Goal: Information Seeking & Learning: Learn about a topic

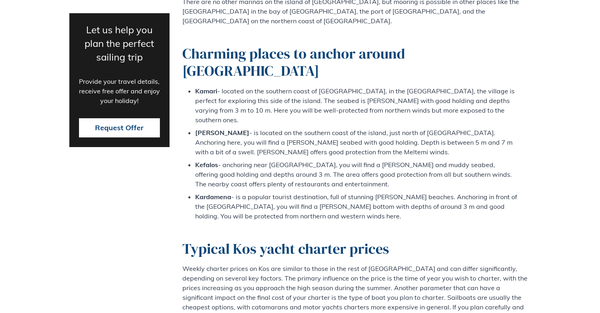
scroll to position [1976, 0]
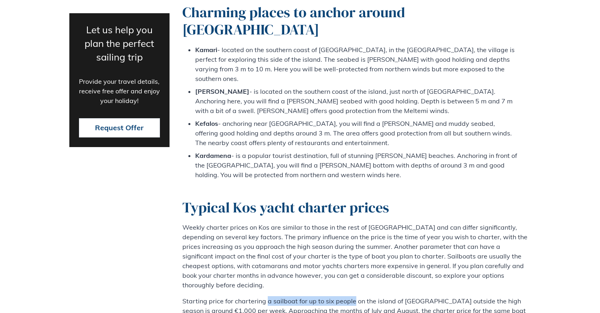
drag, startPoint x: 266, startPoint y: 161, endPoint x: 353, endPoint y: 162, distance: 87.0
click at [353, 296] on p "Starting price for chartering a sailboat for up to six people on the island of …" at bounding box center [357, 315] width 349 height 39
click at [356, 296] on p "Starting price for chartering a sailboat for up to six people on the island of …" at bounding box center [357, 315] width 349 height 39
drag, startPoint x: 400, startPoint y: 160, endPoint x: 428, endPoint y: 160, distance: 27.7
click at [428, 296] on p "Starting price for chartering a sailboat for up to six people on the island of …" at bounding box center [357, 315] width 349 height 39
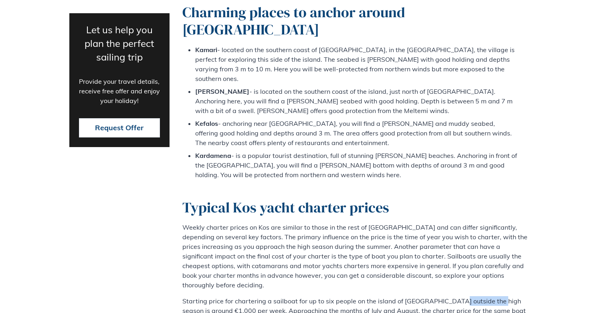
drag, startPoint x: 450, startPoint y: 159, endPoint x: 490, endPoint y: 161, distance: 40.2
click at [490, 296] on p "Starting price for chartering a sailboat for up to six people on the island of …" at bounding box center [357, 315] width 349 height 39
drag, startPoint x: 185, startPoint y: 170, endPoint x: 226, endPoint y: 169, distance: 41.3
click at [226, 296] on p "Starting price for chartering a sailboat for up to six people on the island of …" at bounding box center [357, 315] width 349 height 39
drag, startPoint x: 288, startPoint y: 170, endPoint x: 327, endPoint y: 170, distance: 38.9
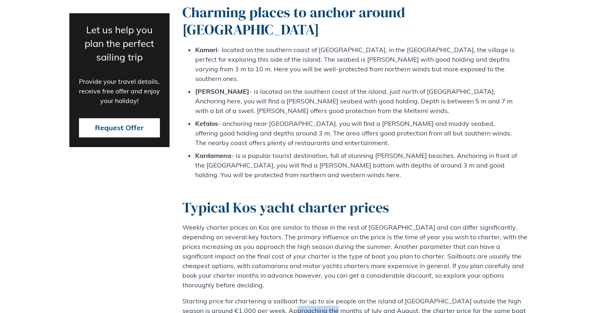
click at [326, 296] on p "Starting price for chartering a sailboat for up to six people on the island of …" at bounding box center [357, 315] width 349 height 39
drag, startPoint x: 340, startPoint y: 167, endPoint x: 359, endPoint y: 168, distance: 18.5
click at [358, 296] on p "Starting price for chartering a sailboat for up to six people on the island of …" at bounding box center [357, 315] width 349 height 39
drag, startPoint x: 443, startPoint y: 168, endPoint x: 466, endPoint y: 170, distance: 22.5
click at [466, 296] on p "Starting price for chartering a sailboat for up to six people on the island of …" at bounding box center [357, 315] width 349 height 39
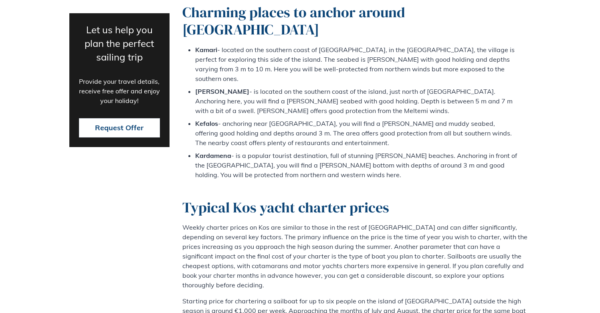
click at [487, 296] on p "Starting price for chartering a sailboat for up to six people on the island of …" at bounding box center [357, 315] width 349 height 39
drag, startPoint x: 215, startPoint y: 179, endPoint x: 253, endPoint y: 180, distance: 37.7
click at [252, 296] on p "Starting price for chartering a sailboat for up to six people on the island of …" at bounding box center [357, 315] width 349 height 39
drag, startPoint x: 284, startPoint y: 179, endPoint x: 309, endPoint y: 181, distance: 25.3
click at [309, 296] on p "Starting price for chartering a sailboat for up to six people on the island of …" at bounding box center [357, 315] width 349 height 39
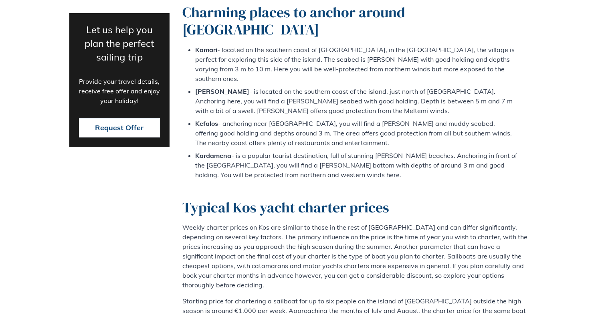
drag, startPoint x: 338, startPoint y: 180, endPoint x: 352, endPoint y: 179, distance: 13.7
click at [352, 296] on p "Starting price for chartering a sailboat for up to six people on the island of …" at bounding box center [357, 315] width 349 height 39
drag, startPoint x: 222, startPoint y: 203, endPoint x: 267, endPoint y: 205, distance: 45.0
drag, startPoint x: 289, startPoint y: 204, endPoint x: 321, endPoint y: 207, distance: 32.6
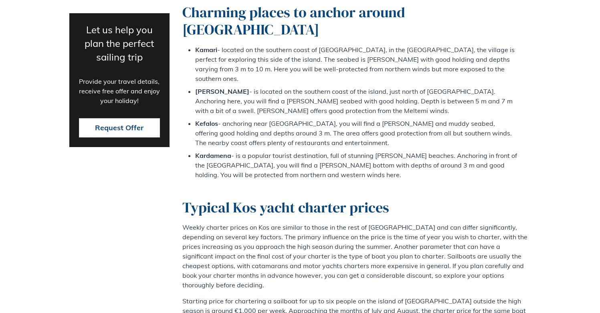
drag, startPoint x: 341, startPoint y: 205, endPoint x: 371, endPoint y: 205, distance: 29.7
drag, startPoint x: 421, startPoint y: 204, endPoint x: 438, endPoint y: 205, distance: 16.9
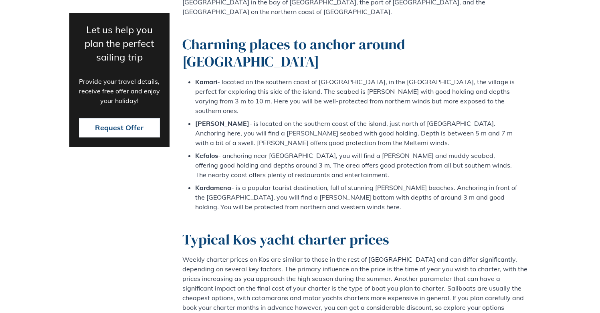
scroll to position [1913, 0]
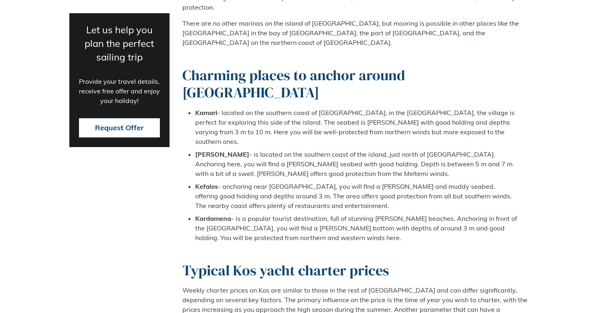
drag, startPoint x: 198, startPoint y: 233, endPoint x: 247, endPoint y: 235, distance: 49.0
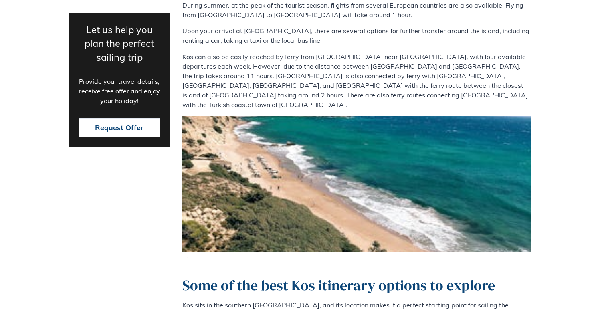
scroll to position [2500, 0]
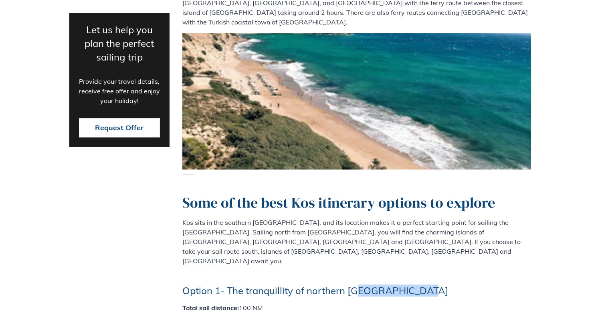
drag, startPoint x: 363, startPoint y: 101, endPoint x: 418, endPoint y: 103, distance: 55.8
click at [418, 285] on h3 "Option 1- The tranquillity of northern [GEOGRAPHIC_DATA]" at bounding box center [357, 291] width 349 height 12
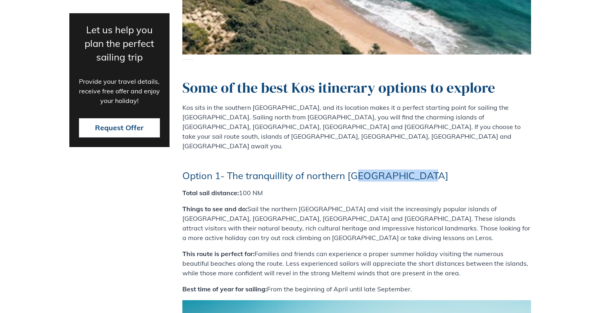
scroll to position [2584, 0]
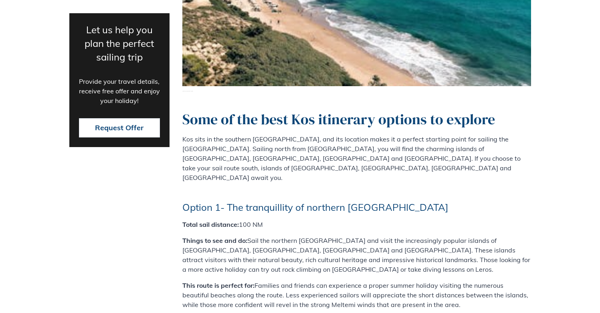
drag, startPoint x: 323, startPoint y: 132, endPoint x: 381, endPoint y: 130, distance: 58.6
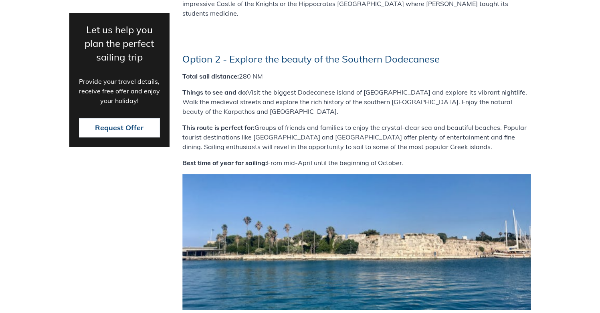
scroll to position [3578, 0]
